Goal: Complete application form

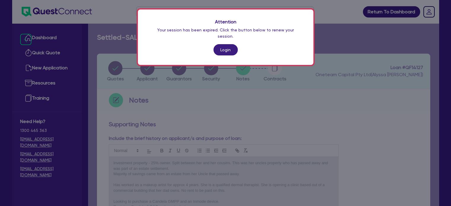
scroll to position [313, 0]
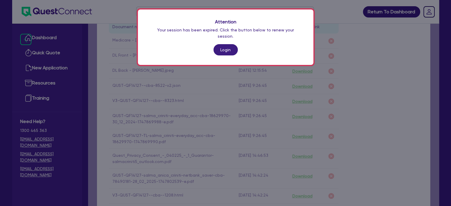
click at [221, 37] on div "Attention Your session has been expired. Click the button below to renew your s…" at bounding box center [226, 36] width 176 height 55
click at [223, 44] on link "Login" at bounding box center [226, 49] width 24 height 11
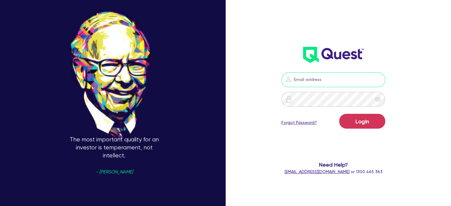
click at [315, 77] on input "email" at bounding box center [334, 79] width 104 height 15
type input "[EMAIL_ADDRESS][PERSON_NAME][DOMAIN_NAME]"
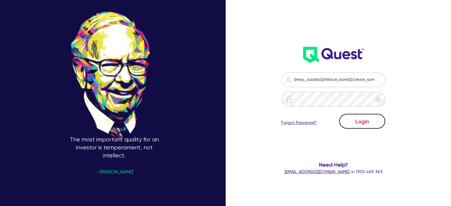
click at [369, 124] on button "Login" at bounding box center [362, 121] width 46 height 15
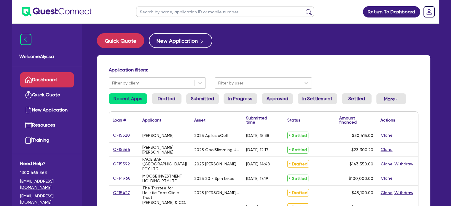
click at [153, 12] on input "text" at bounding box center [225, 12] width 178 height 10
type input "[PERSON_NAME]"
click at [304, 9] on button "submit" at bounding box center [308, 13] width 9 height 8
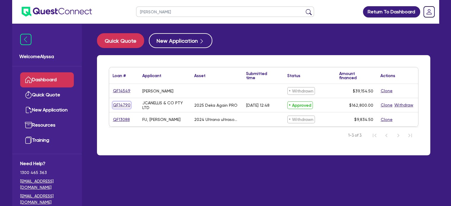
click at [123, 106] on link "QF14790" at bounding box center [122, 105] width 18 height 7
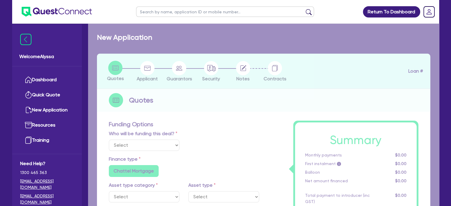
select select
select select "TERTIARY_ASSETS"
type input "2025"
type input "203,500"
type input "40,700"
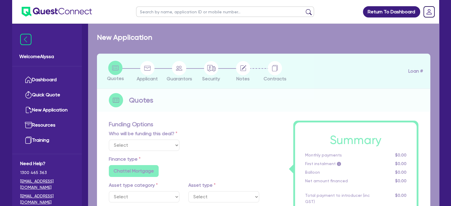
type input "8"
radio input "false"
select select "BEAUTY_EQUIPMENT"
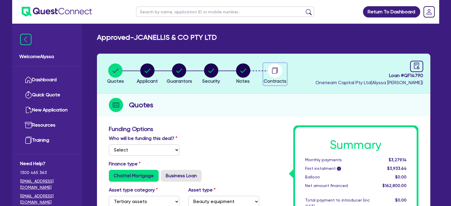
click at [271, 71] on circle "button" at bounding box center [275, 71] width 14 height 14
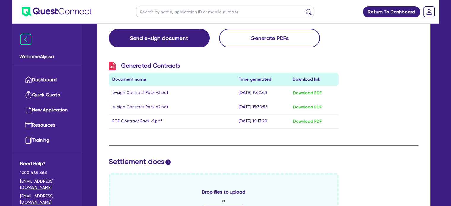
scroll to position [147, 0]
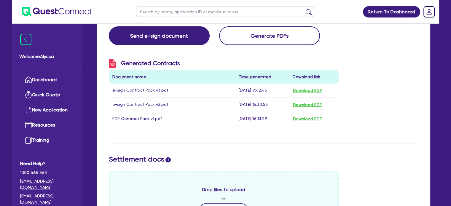
click at [150, 11] on input "text" at bounding box center [225, 12] width 178 height 10
type input "claire"
click button "submit" at bounding box center [308, 13] width 9 height 8
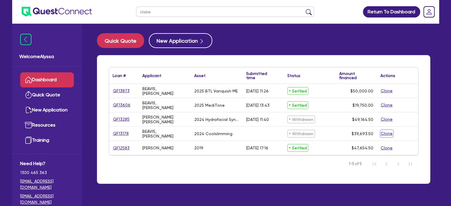
click at [389, 134] on button "Clone" at bounding box center [387, 133] width 12 height 7
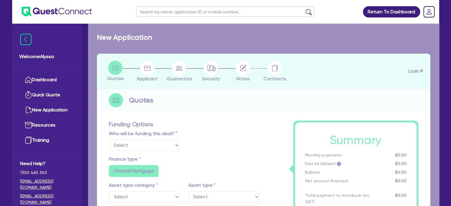
select select "Other"
radio input "true"
radio input "false"
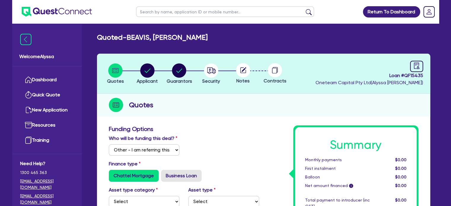
click at [242, 69] on circle at bounding box center [243, 70] width 14 height 14
click at [209, 72] on icon "button" at bounding box center [211, 70] width 9 height 6
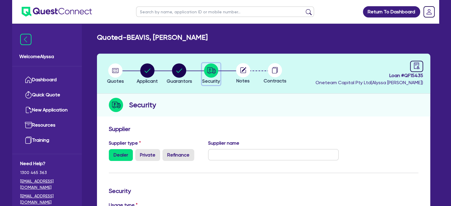
scroll to position [229, 0]
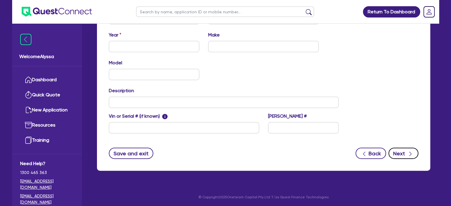
click at [401, 151] on button "Next" at bounding box center [404, 153] width 30 height 11
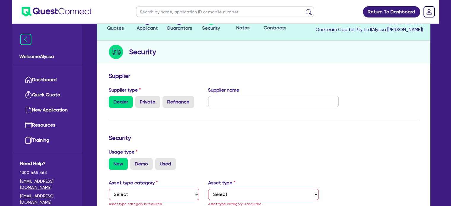
scroll to position [0, 0]
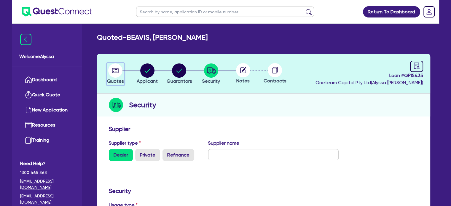
click at [117, 70] on circle "button" at bounding box center [115, 71] width 14 height 14
select select "Other"
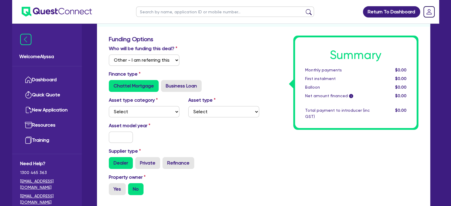
scroll to position [91, 0]
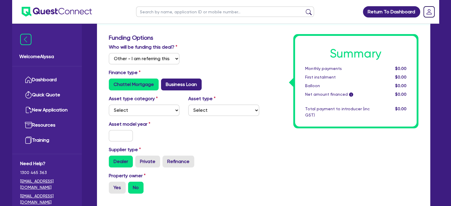
click at [176, 82] on label "Business Loan" at bounding box center [181, 85] width 41 height 12
click at [165, 82] on input "Business Loan" at bounding box center [163, 81] width 4 height 4
radio input "true"
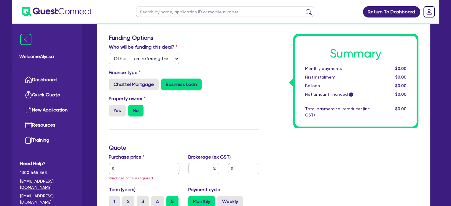
click at [128, 172] on input "text" at bounding box center [144, 168] width 71 height 11
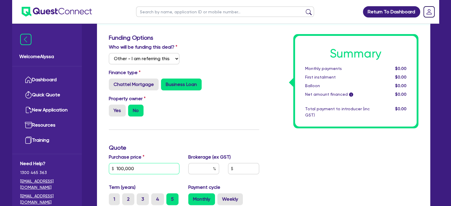
scroll to position [192, 0]
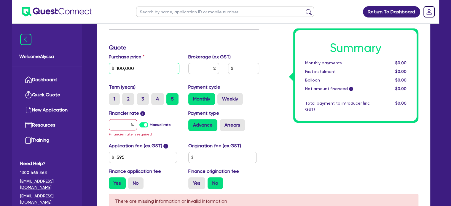
type input "100,000"
click at [123, 123] on input "text" at bounding box center [123, 124] width 28 height 11
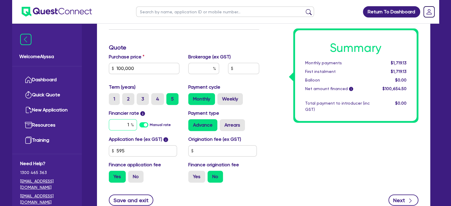
type input "1"
click at [396, 197] on button "Next" at bounding box center [404, 200] width 30 height 11
select select "SOLE_TRADER"
select select "HEALTH_BEAUTY"
select select "OTHER_HEALTH_BEAUTY"
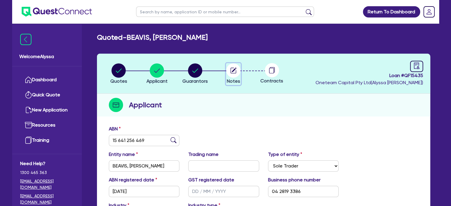
click at [233, 73] on icon "button" at bounding box center [234, 71] width 6 height 6
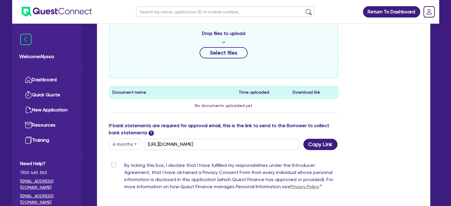
scroll to position [224, 0]
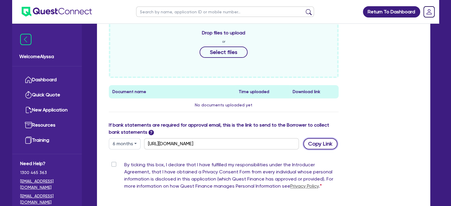
click at [313, 143] on button "Copy Link" at bounding box center [321, 143] width 34 height 11
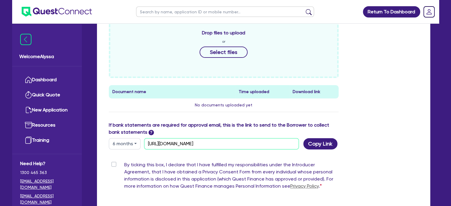
scroll to position [0, 0]
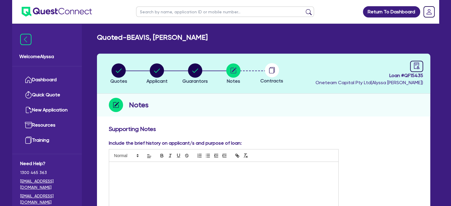
click at [164, 14] on input "text" at bounding box center [225, 12] width 178 height 10
type input "claire"
click button "submit" at bounding box center [308, 13] width 9 height 8
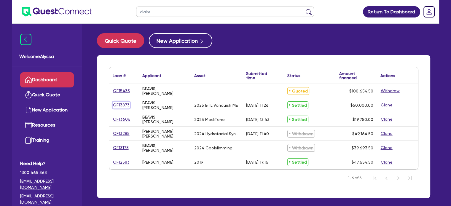
click at [125, 104] on link "QF13873" at bounding box center [121, 105] width 17 height 7
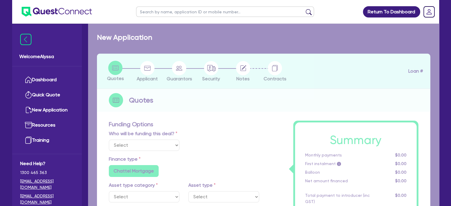
select select "Other"
select select "TERTIARY_ASSETS"
type input "2025"
type input "50,000"
type input "2.18"
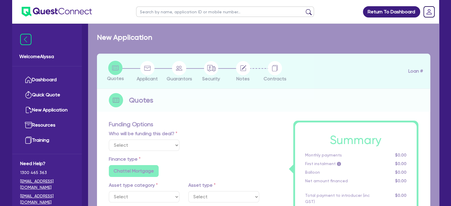
type input "1,090.91"
type input "11.95"
radio input "false"
type input "490.91"
type input "409.09"
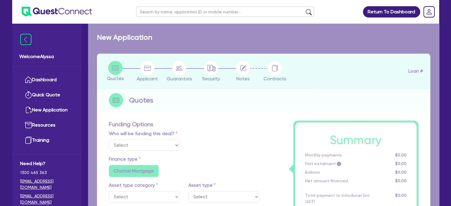
radio input "false"
select select "BEAUTY_EQUIPMENT"
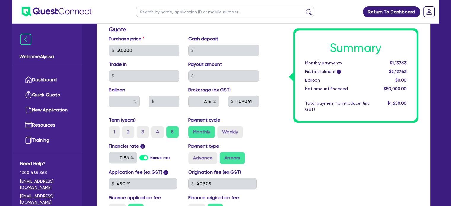
scroll to position [287, 0]
